Goal: Task Accomplishment & Management: Manage account settings

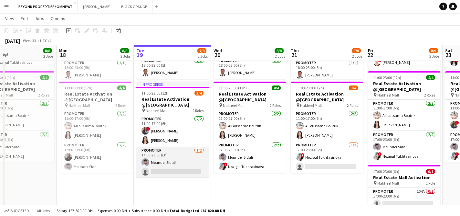
click at [160, 167] on app-card-role "Promoter [DATE] 17:00-23:00 (6h) Mounder Sidali single-neutral-actions" at bounding box center [172, 161] width 72 height 31
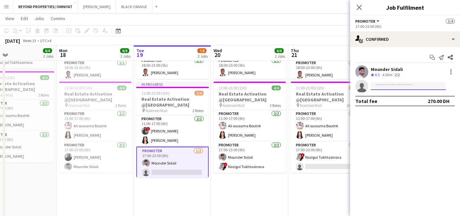
click at [390, 87] on input at bounding box center [408, 86] width 75 height 8
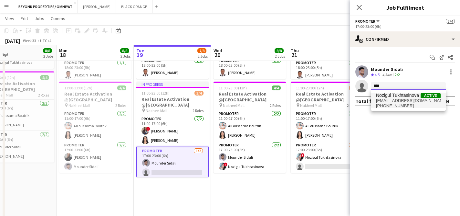
type input "****"
click at [390, 97] on span "Nozigul Tukhtasinova" at bounding box center [397, 94] width 43 height 5
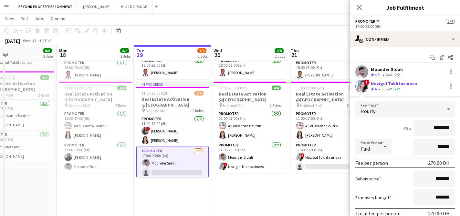
scroll to position [42, 0]
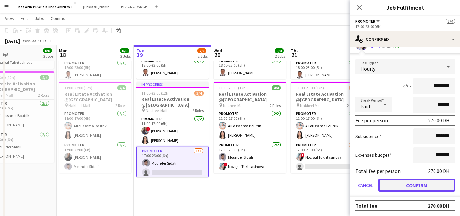
click at [413, 185] on button "Confirm" at bounding box center [417, 184] width 77 height 13
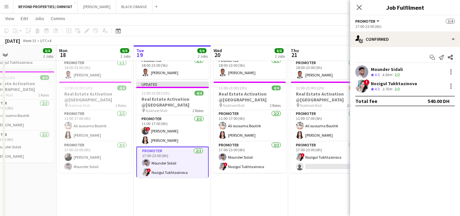
scroll to position [0, 0]
click at [361, 9] on icon at bounding box center [359, 7] width 6 height 6
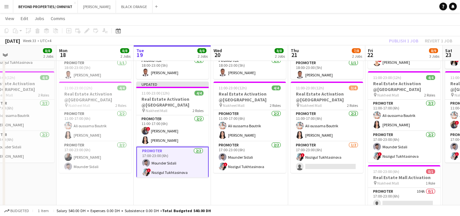
click at [355, 41] on div "[DATE] Week 33 • UTC+4 Publish 1 job Revert 1 job" at bounding box center [230, 40] width 460 height 9
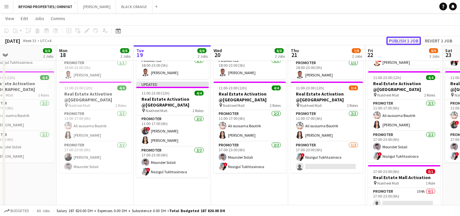
click at [403, 39] on button "Publish 1 job" at bounding box center [404, 41] width 35 height 8
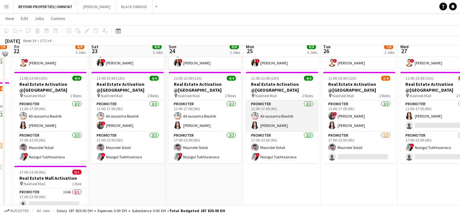
scroll to position [121, 0]
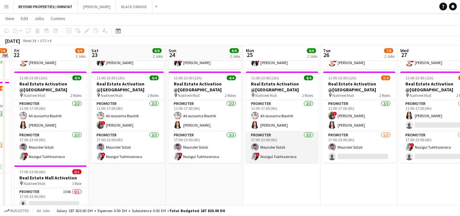
click at [291, 144] on app-card-role "Promoter [DATE] 17:00-23:00 (6h) Mounder Sidali ! Nozigul Tukhtasinova" at bounding box center [282, 146] width 72 height 31
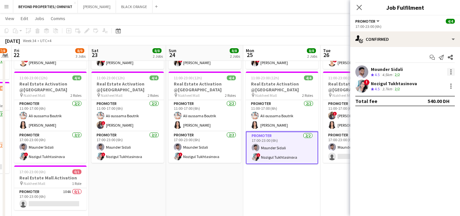
click at [451, 71] on div at bounding box center [451, 71] width 1 height 1
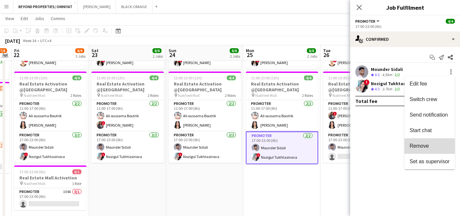
click at [431, 147] on span "Remove" at bounding box center [430, 146] width 40 height 6
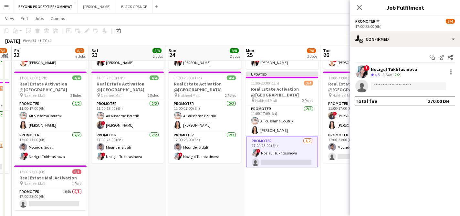
click at [329, 38] on div "[DATE] Week 34 • UTC+4 Publish 1 job Revert 1 job" at bounding box center [230, 40] width 460 height 9
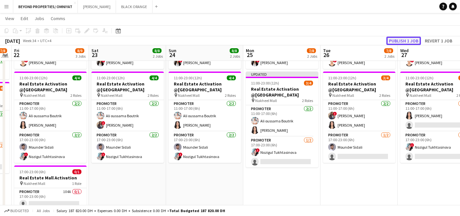
click at [401, 42] on button "Publish 1 job" at bounding box center [404, 41] width 35 height 8
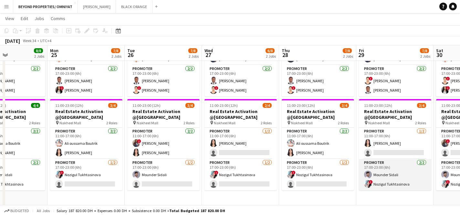
scroll to position [0, 185]
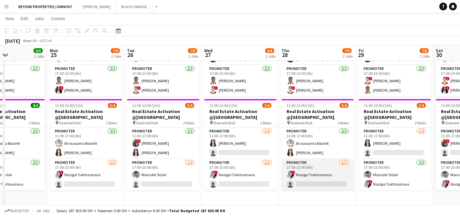
click at [311, 183] on app-card-role "Promoter [DATE] 17:00-23:00 (6h) ! Nozigul Tukhtasinova single-neutral-actions" at bounding box center [318, 174] width 72 height 31
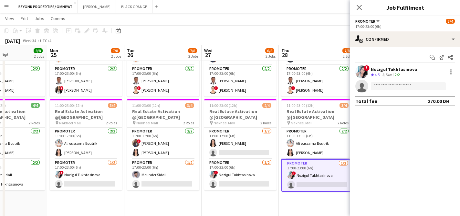
click at [379, 81] on app-invite-slot "single-neutral-actions" at bounding box center [405, 86] width 110 height 13
click at [380, 86] on input at bounding box center [408, 86] width 75 height 8
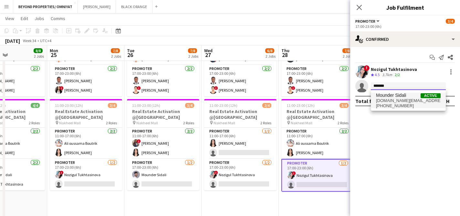
type input "*******"
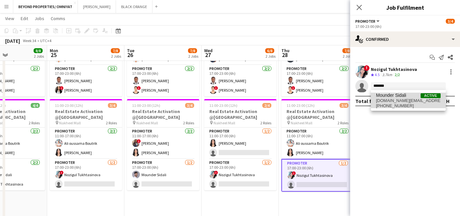
click at [387, 100] on span "[DOMAIN_NAME][EMAIL_ADDRESS][DOMAIN_NAME]" at bounding box center [408, 100] width 65 height 5
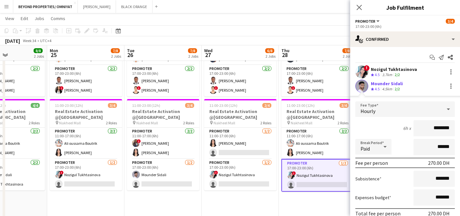
scroll to position [42, 0]
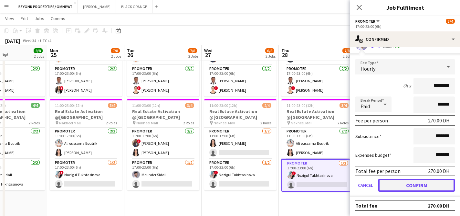
click at [412, 185] on button "Confirm" at bounding box center [417, 184] width 77 height 13
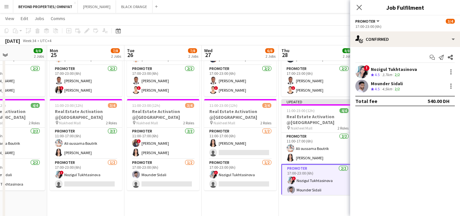
scroll to position [0, 0]
click at [361, 8] on icon "Close pop-in" at bounding box center [359, 7] width 6 height 6
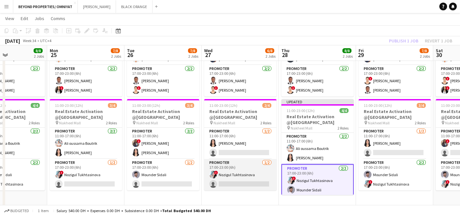
click at [240, 180] on app-card-role "Promoter [DATE] 17:00-23:00 (6h) ! Nozigul Tukhtasinova single-neutral-actions" at bounding box center [240, 174] width 72 height 31
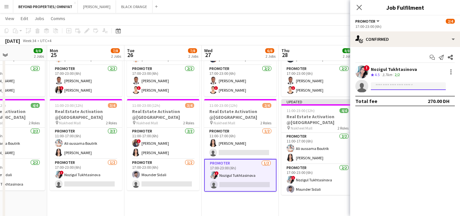
click at [376, 87] on input at bounding box center [408, 86] width 75 height 8
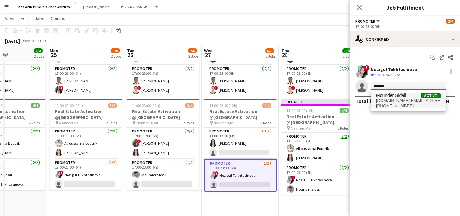
type input "*******"
click at [388, 101] on span "[DOMAIN_NAME][EMAIL_ADDRESS][DOMAIN_NAME]" at bounding box center [408, 100] width 65 height 5
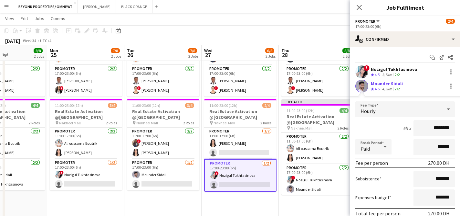
scroll to position [42, 0]
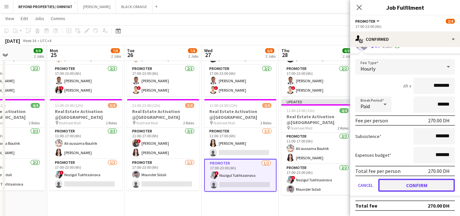
click at [413, 187] on button "Confirm" at bounding box center [417, 184] width 77 height 13
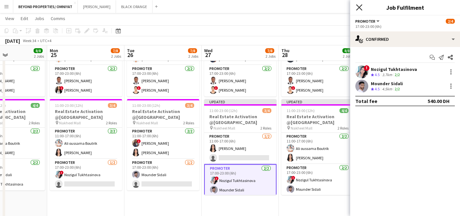
click at [359, 8] on icon "Close pop-in" at bounding box center [359, 7] width 6 height 6
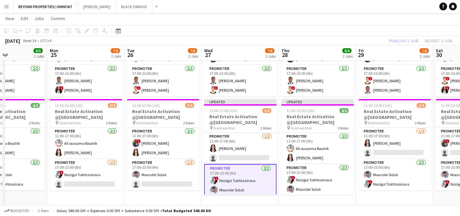
click at [374, 36] on div "[DATE] Week 34 • UTC+4 Publish 1 job Revert 1 job" at bounding box center [230, 40] width 460 height 9
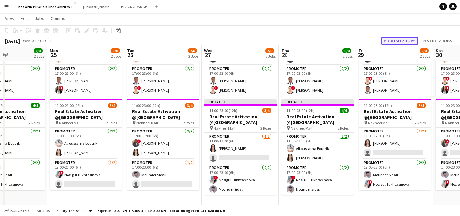
click at [397, 38] on button "Publish 2 jobs" at bounding box center [399, 41] width 37 height 8
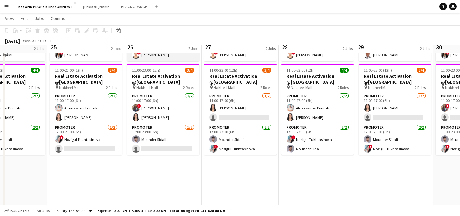
scroll to position [120, 0]
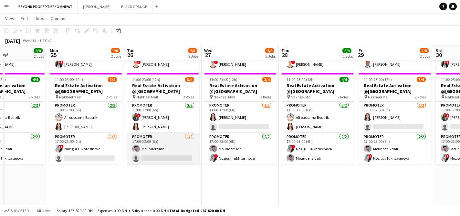
click at [159, 147] on app-card-role "Promoter [DATE] 17:00-23:00 (6h) Mounder Sidali single-neutral-actions" at bounding box center [163, 148] width 72 height 31
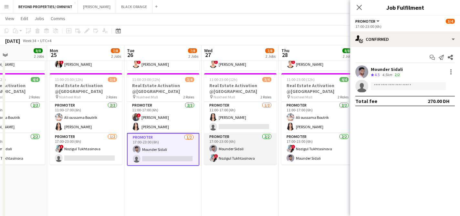
click at [231, 155] on app-card-role "Promoter [DATE] 17:00-23:00 (6h) Mounder Sidali ! Nozigul Tukhtasinova" at bounding box center [240, 148] width 72 height 31
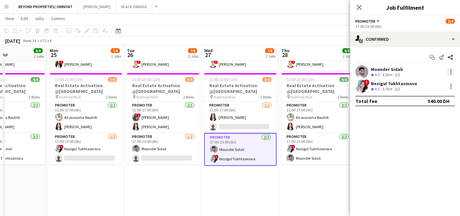
click at [448, 70] on div at bounding box center [451, 72] width 8 height 8
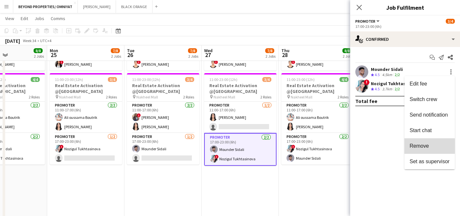
click at [422, 143] on span "Remove" at bounding box center [419, 145] width 19 height 5
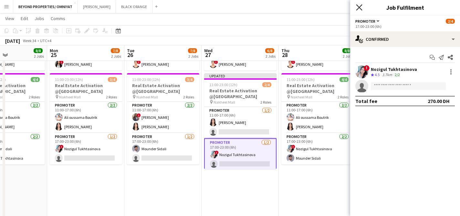
click at [360, 8] on icon at bounding box center [359, 7] width 6 height 6
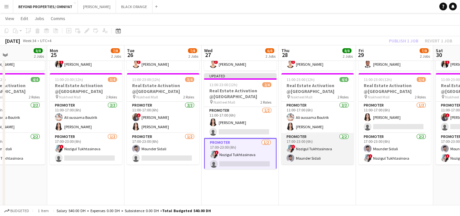
click at [311, 147] on app-card-role "Promoter [DATE] 17:00-23:00 (6h) ! Nozigul Tukhtasinova Mounder Sidali" at bounding box center [318, 148] width 72 height 31
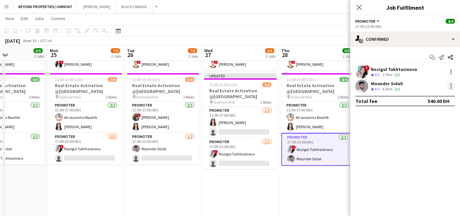
click at [451, 86] on div at bounding box center [451, 85] width 1 height 1
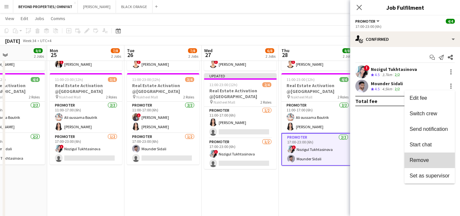
click at [424, 158] on span "Remove" at bounding box center [419, 159] width 19 height 5
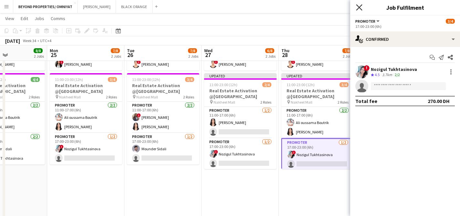
click at [358, 8] on icon at bounding box center [359, 7] width 6 height 6
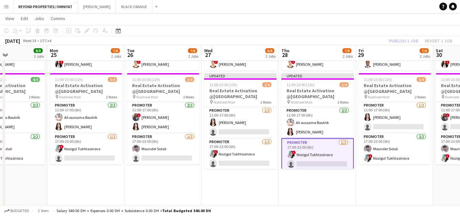
click at [358, 40] on div "[DATE] Week 34 • UTC+4 Publish 1 job Revert 1 job" at bounding box center [230, 40] width 460 height 9
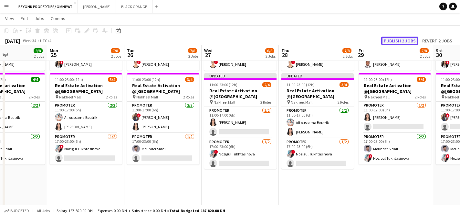
click at [398, 40] on button "Publish 2 jobs" at bounding box center [399, 41] width 37 height 8
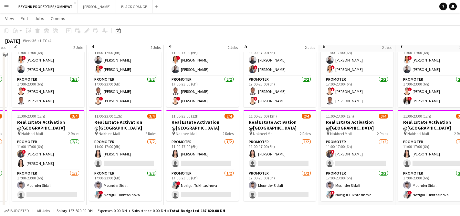
scroll to position [91, 0]
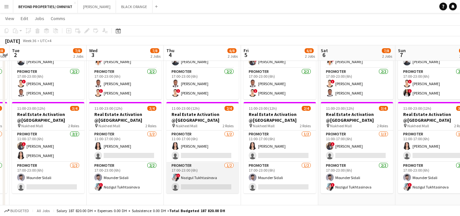
click at [187, 186] on app-card-role "Promoter [DATE] 17:00-23:00 (6h) ! Nozigul Tukhtasinova single-neutral-actions" at bounding box center [202, 177] width 72 height 31
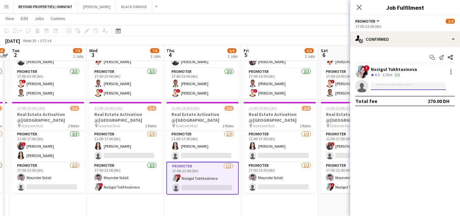
click at [387, 86] on input at bounding box center [408, 86] width 75 height 8
type input "*"
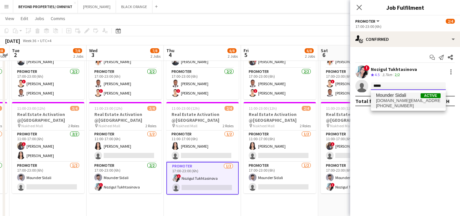
type input "*****"
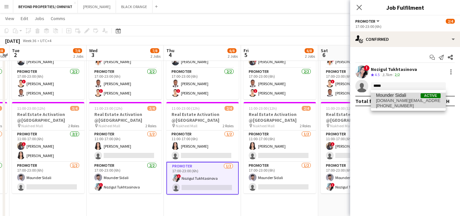
click at [393, 98] on span "[DOMAIN_NAME][EMAIL_ADDRESS][DOMAIN_NAME]" at bounding box center [408, 100] width 65 height 5
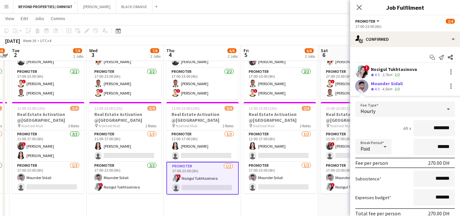
scroll to position [42, 0]
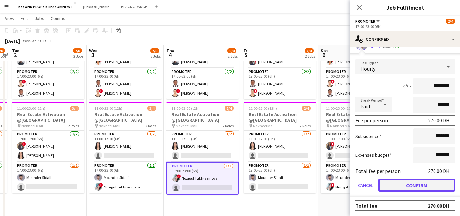
click at [420, 189] on button "Confirm" at bounding box center [417, 184] width 77 height 13
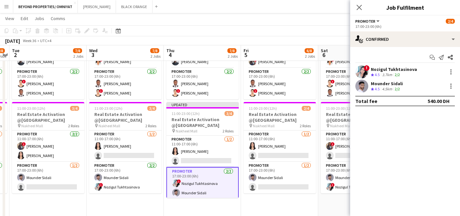
click at [314, 38] on div "[DATE] Week 36 • UTC+4 Publish 1 job Revert 1 job" at bounding box center [230, 40] width 460 height 9
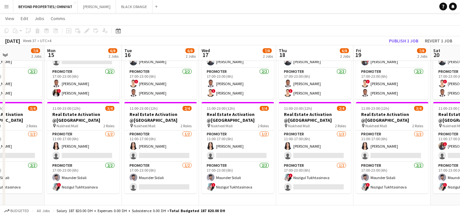
scroll to position [0, 188]
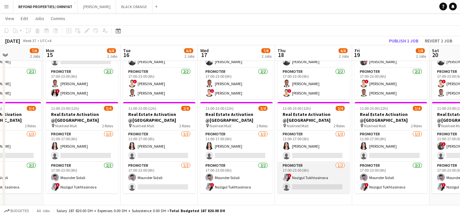
click at [312, 187] on app-card-role "Promoter [DATE] 17:00-23:00 (6h) ! Nozigul Tukhtasinova single-neutral-actions" at bounding box center [314, 177] width 72 height 31
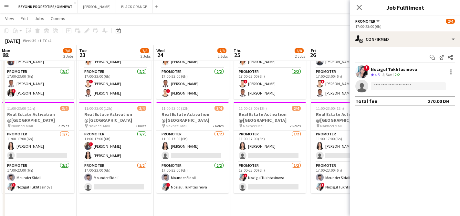
scroll to position [0, 234]
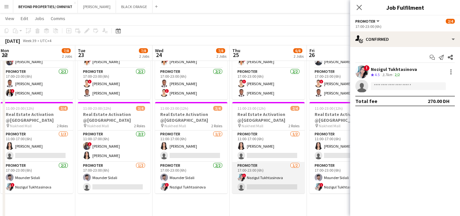
click at [284, 185] on app-card-role "Promoter [DATE] 17:00-23:00 (6h) ! Nozigul Tukhtasinova single-neutral-actions" at bounding box center [268, 177] width 72 height 31
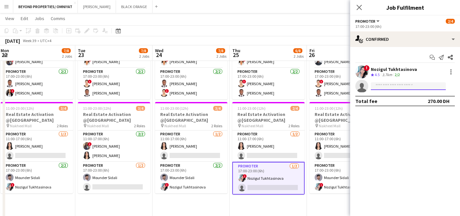
click at [388, 86] on input at bounding box center [408, 86] width 75 height 8
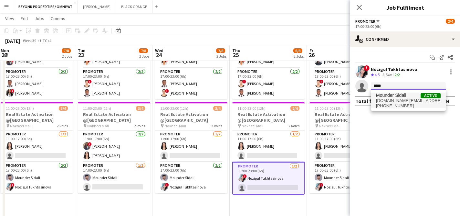
type input "*****"
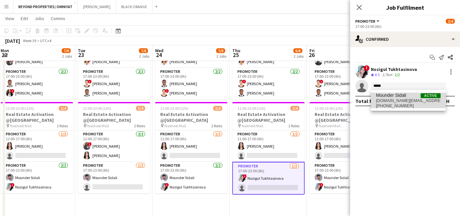
click at [397, 101] on span "[DOMAIN_NAME][EMAIL_ADDRESS][DOMAIN_NAME]" at bounding box center [408, 100] width 65 height 5
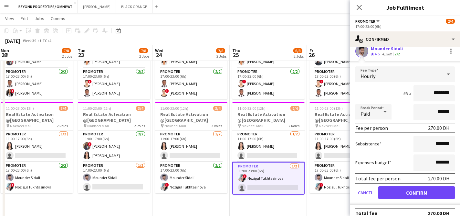
scroll to position [42, 0]
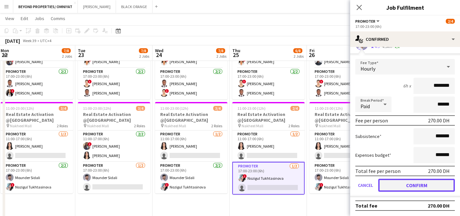
click at [422, 187] on button "Confirm" at bounding box center [417, 184] width 77 height 13
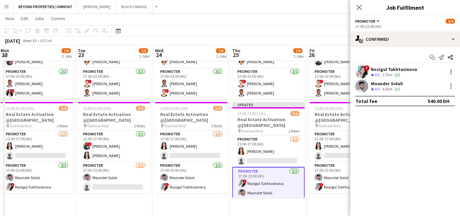
scroll to position [0, 0]
click at [310, 203] on app-date-cell "11:00-23:00 (12h) 4/4 Real Estate Activation @MOE pin Mall of Emirates 2 Roles …" at bounding box center [345, 138] width 77 height 255
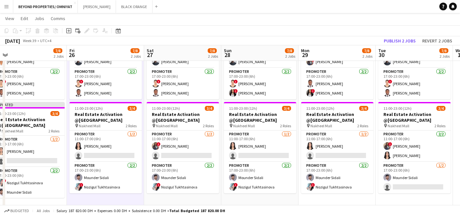
scroll to position [0, 247]
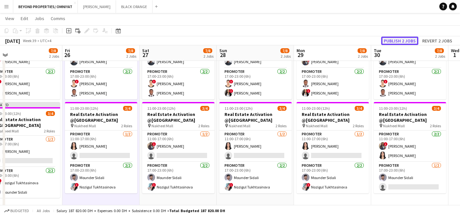
click at [403, 40] on button "Publish 2 jobs" at bounding box center [399, 41] width 37 height 8
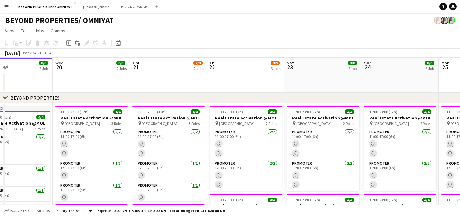
scroll to position [5, 0]
